Goal: Check status

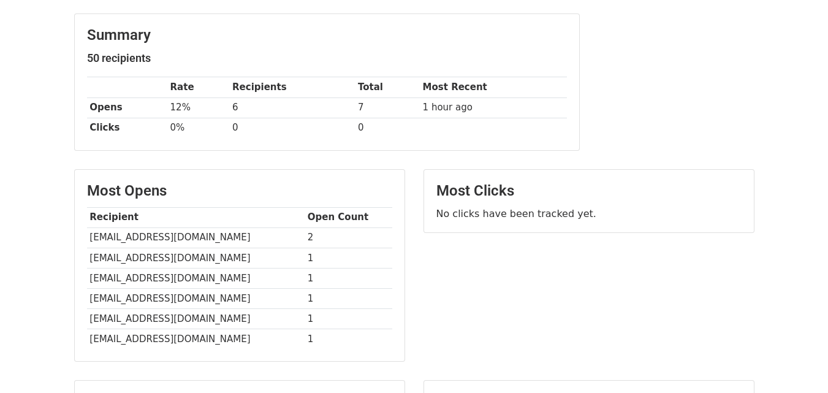
scroll to position [123, 0]
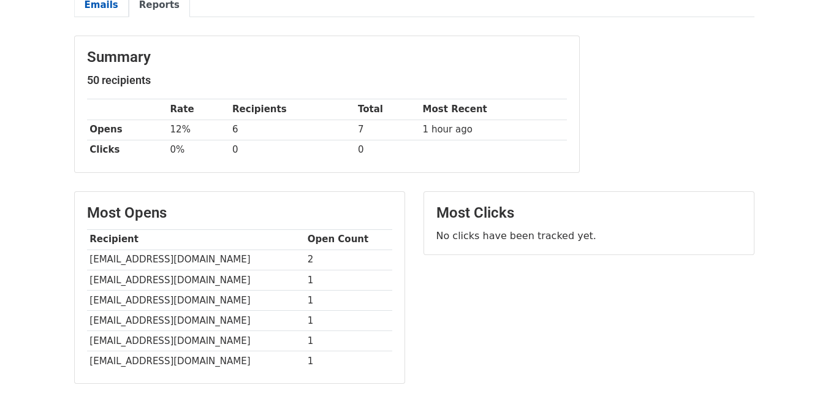
click at [109, 9] on link "Emails" at bounding box center [101, 5] width 55 height 25
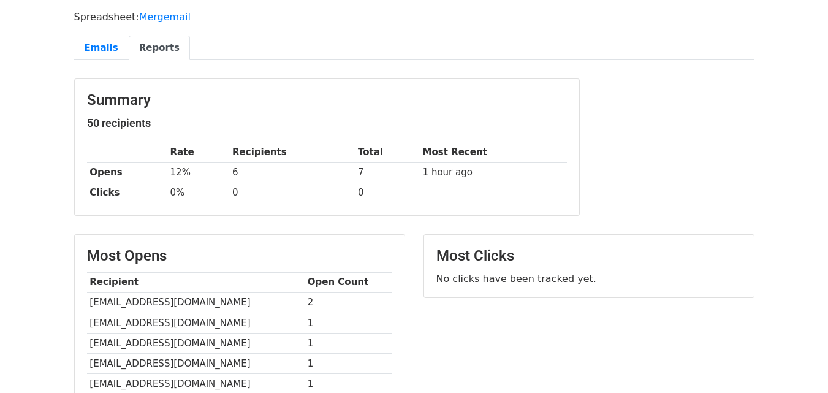
scroll to position [1, 0]
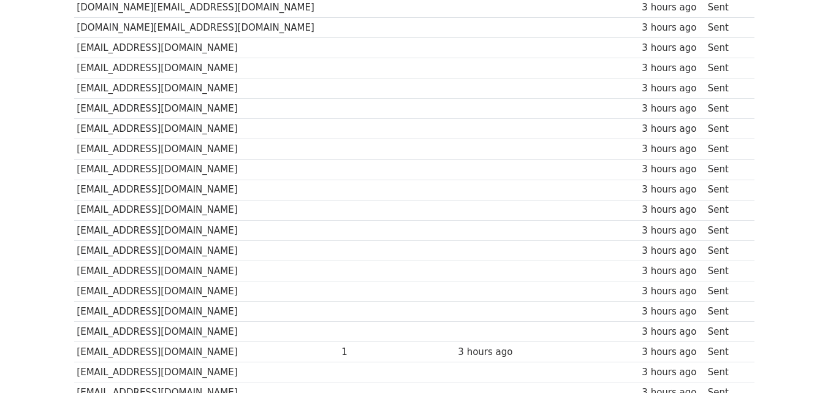
scroll to position [76, 0]
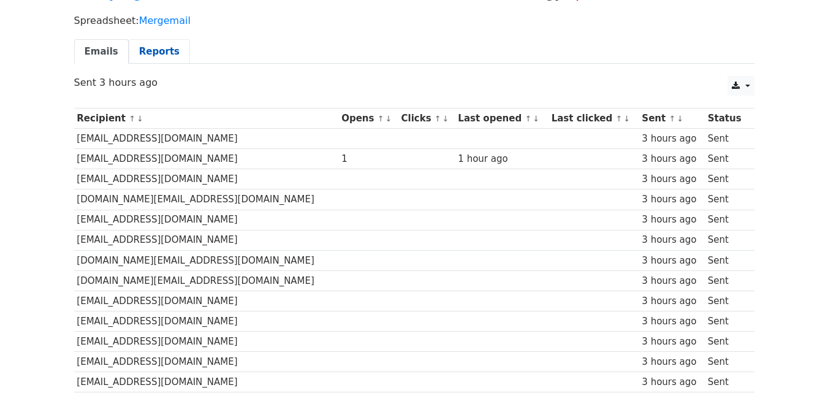
click at [142, 58] on link "Reports" at bounding box center [159, 51] width 61 height 25
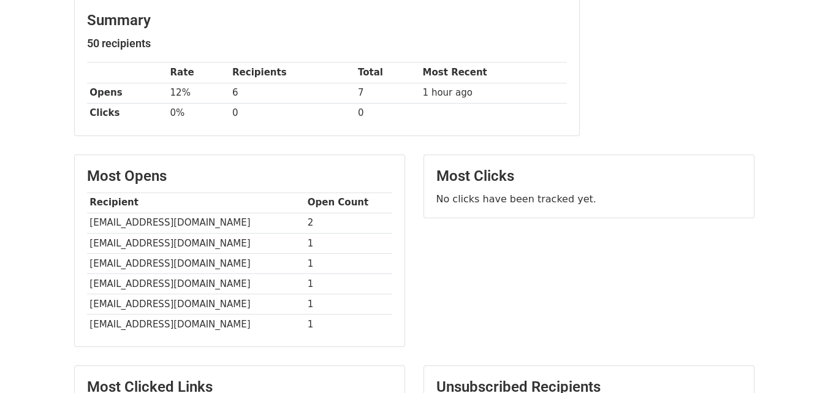
scroll to position [245, 0]
